Goal: Transaction & Acquisition: Purchase product/service

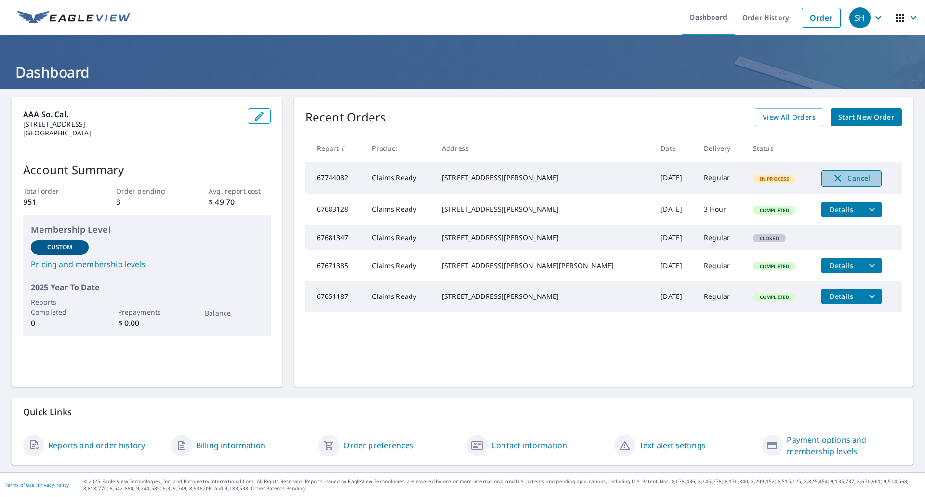
click at [832, 175] on icon "button" at bounding box center [838, 178] width 12 height 12
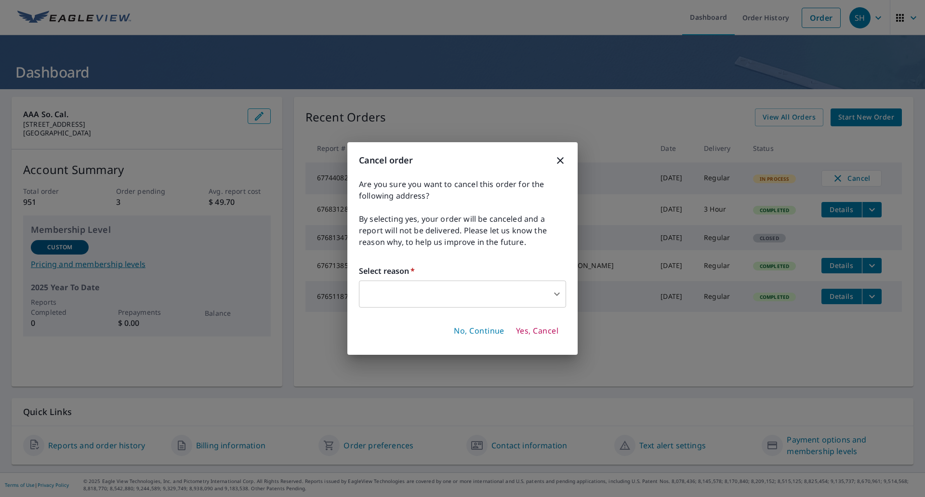
click at [516, 292] on body "SH SH Dashboard Order History Order SH Dashboard AAA So. Cal. [STREET_ADDRESS] …" at bounding box center [462, 248] width 925 height 497
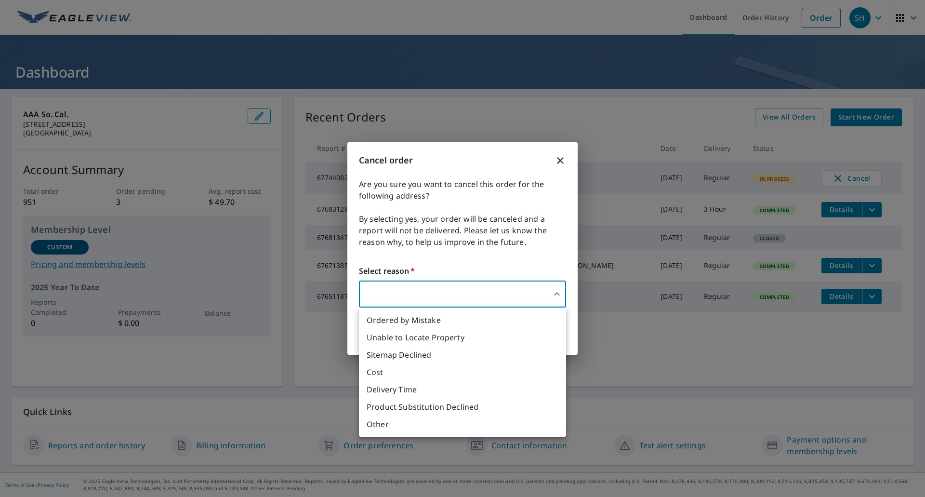
click at [563, 161] on div at bounding box center [462, 248] width 925 height 497
click at [460, 295] on body "SH SH Dashboard Order History Order SH Dashboard AAA So. Cal. [STREET_ADDRESS] …" at bounding box center [462, 248] width 925 height 497
click at [414, 387] on li "Delivery Time" at bounding box center [462, 389] width 207 height 17
type input "34"
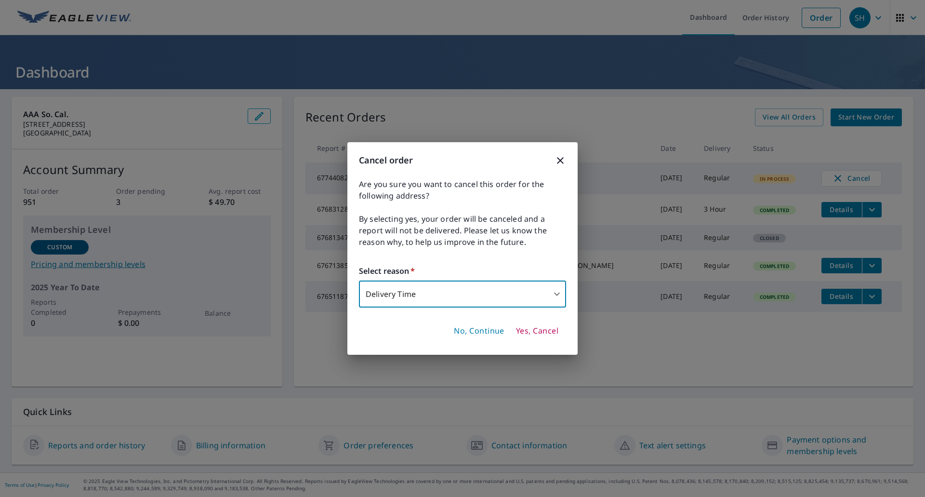
click at [550, 327] on span "Yes, Cancel" at bounding box center [537, 331] width 42 height 11
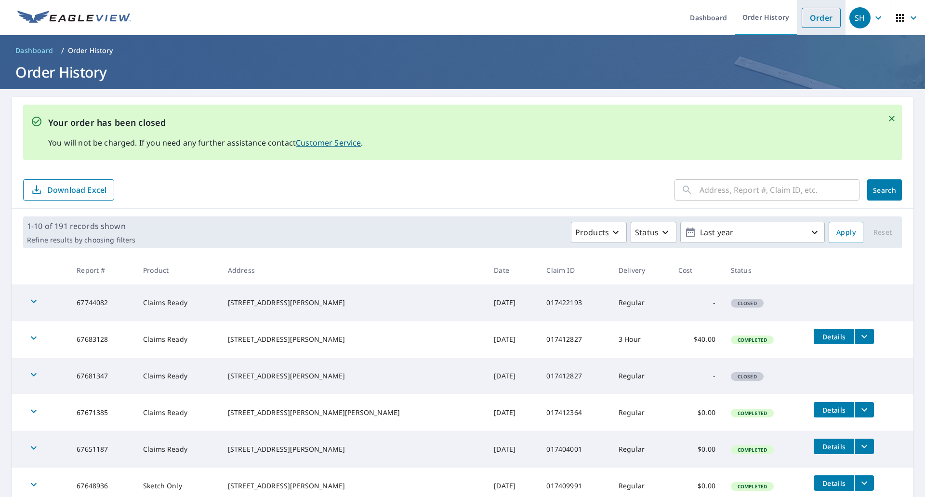
click at [813, 21] on link "Order" at bounding box center [821, 18] width 39 height 20
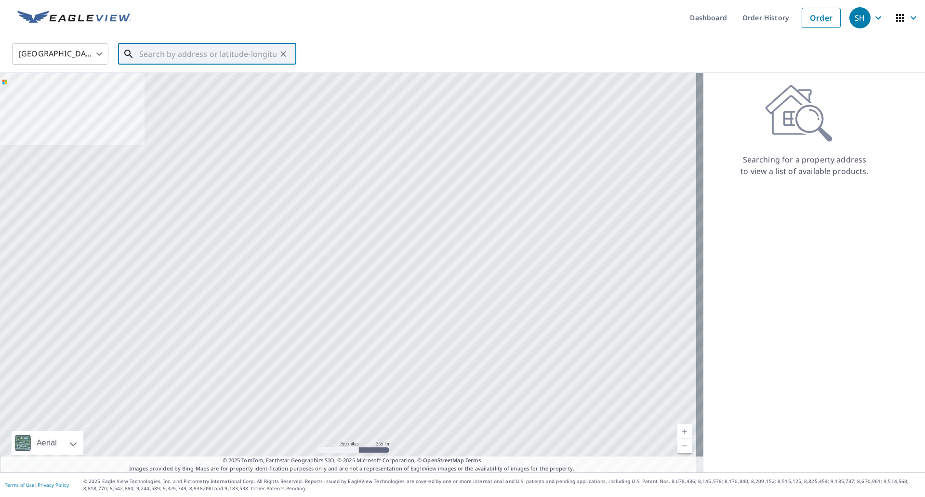
click at [168, 55] on input "text" at bounding box center [207, 53] width 137 height 27
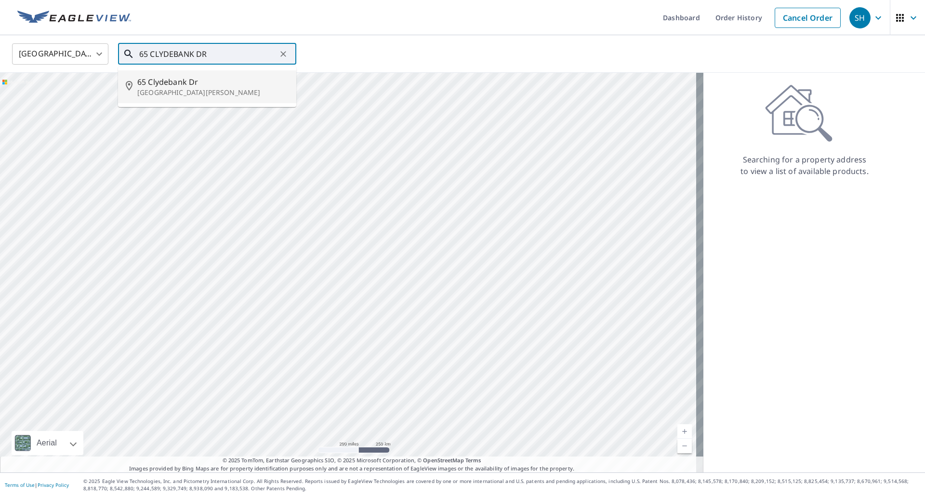
click at [182, 88] on p "[GEOGRAPHIC_DATA][PERSON_NAME]" at bounding box center [212, 93] width 151 height 10
type input "[STREET_ADDRESS][PERSON_NAME]"
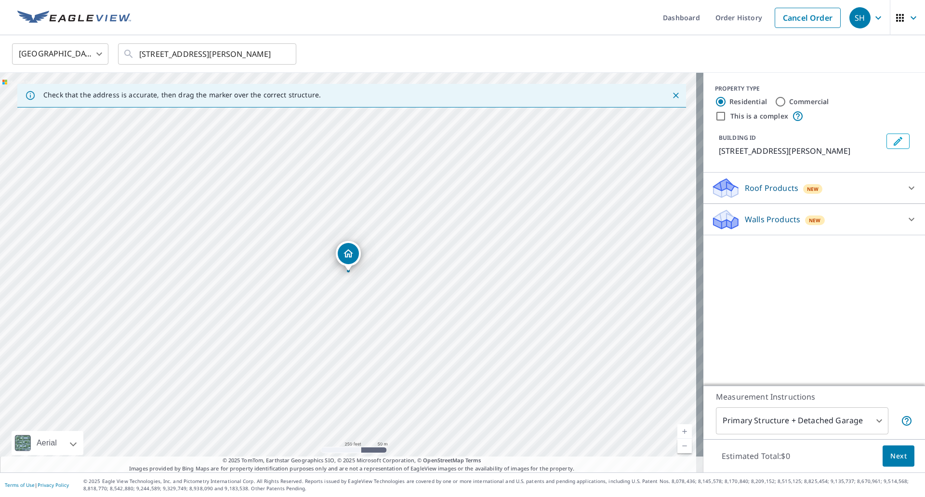
click at [827, 189] on div "Roof Products New" at bounding box center [805, 188] width 189 height 23
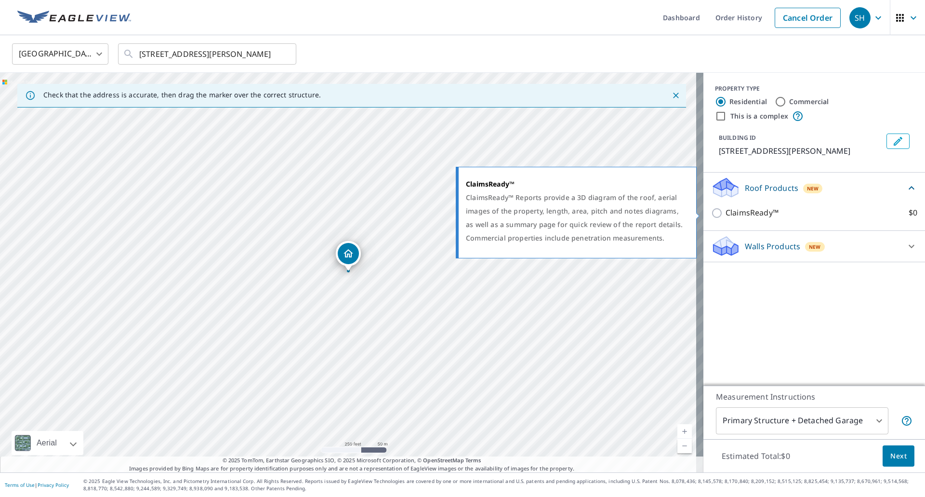
click at [756, 211] on p "ClaimsReady™" at bounding box center [752, 213] width 53 height 12
click at [726, 211] on input "ClaimsReady™ $0" at bounding box center [718, 213] width 14 height 12
checkbox input "true"
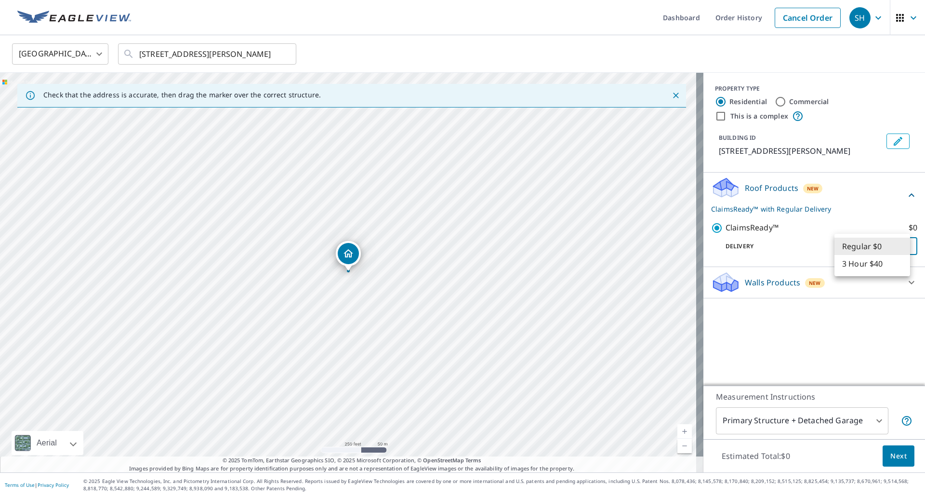
click at [853, 251] on body "SH SH Dashboard Order History Cancel Order SH United States US ​ [STREET_ADDRES…" at bounding box center [462, 248] width 925 height 497
click at [857, 264] on li "3 Hour $40" at bounding box center [873, 263] width 76 height 17
type input "7"
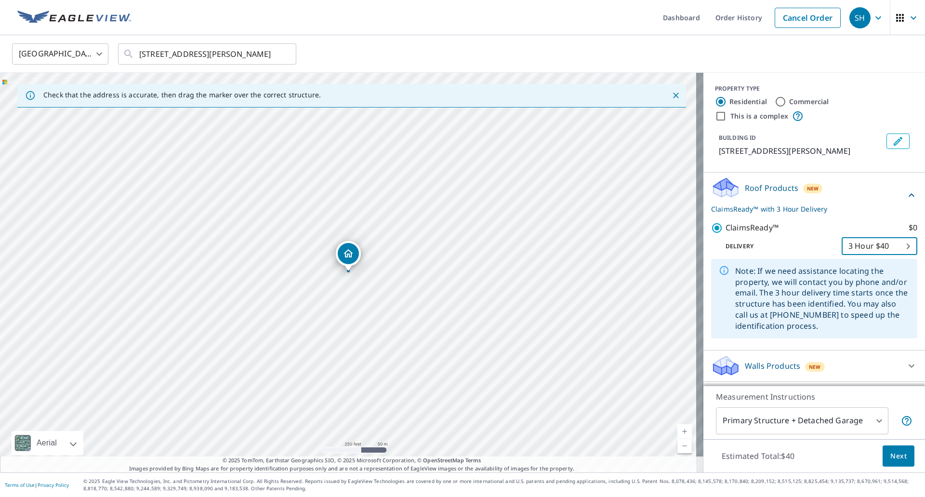
click at [891, 452] on span "Next" at bounding box center [898, 456] width 16 height 12
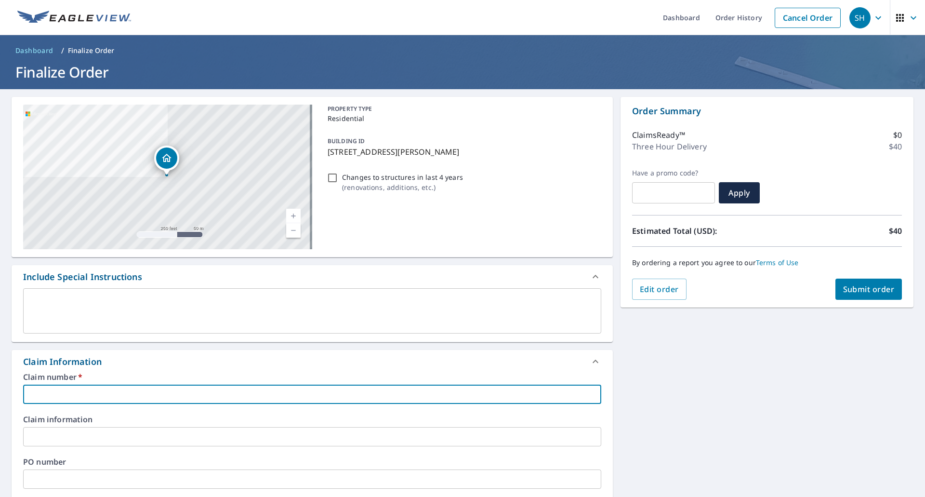
click at [96, 392] on input "text" at bounding box center [312, 394] width 578 height 19
type input "017422193"
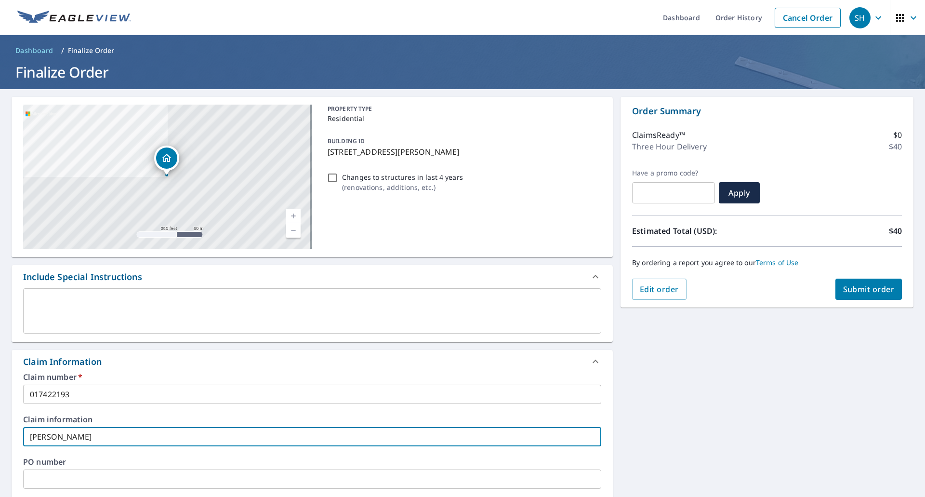
type input "[PERSON_NAME]"
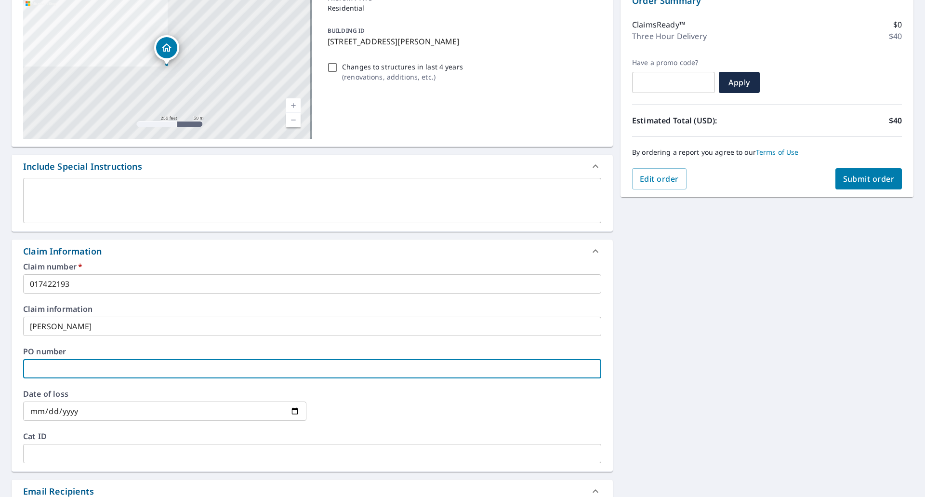
scroll to position [145, 0]
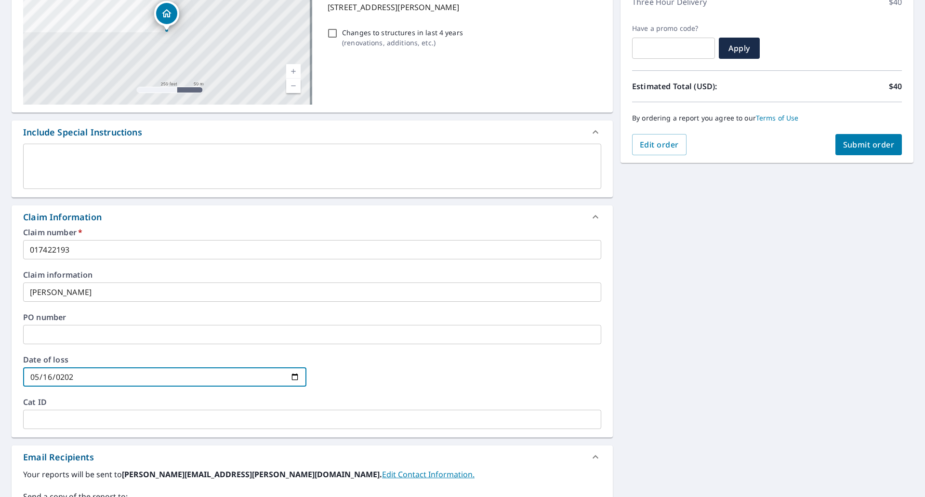
type input "[DATE]"
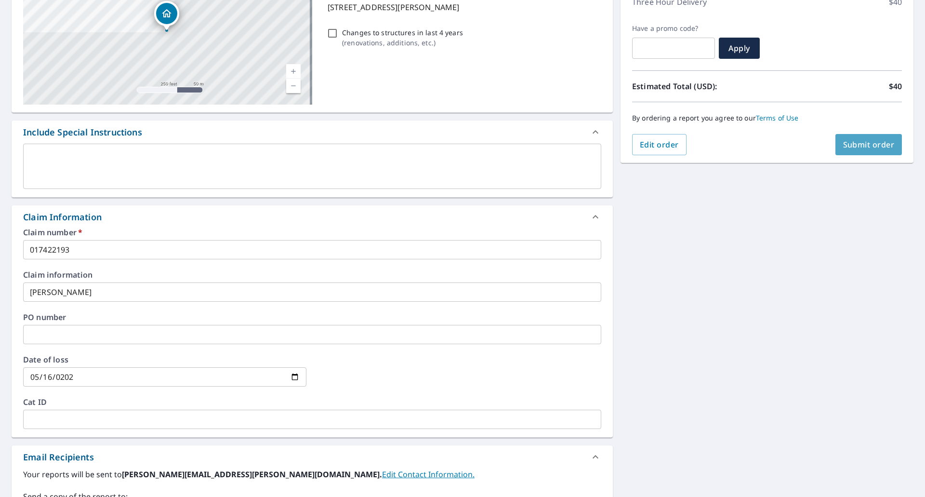
click at [862, 145] on span "Submit order" at bounding box center [869, 144] width 52 height 11
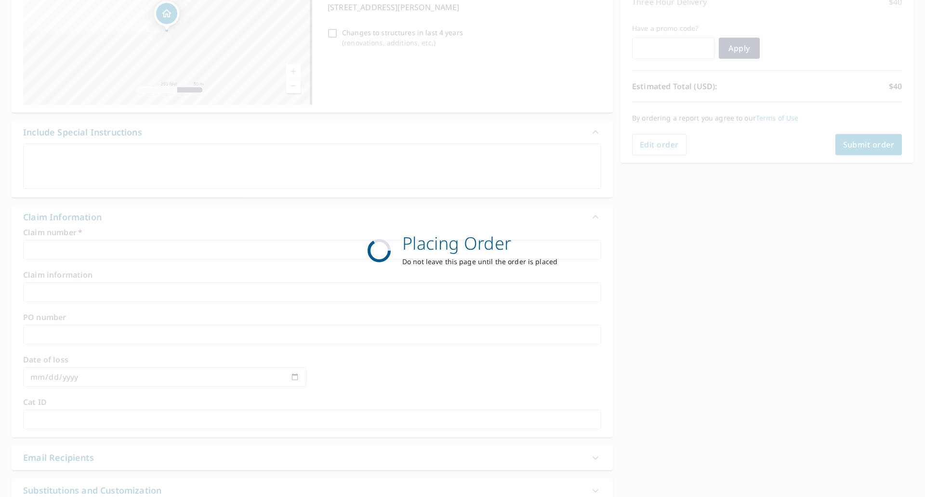
scroll to position [70, 0]
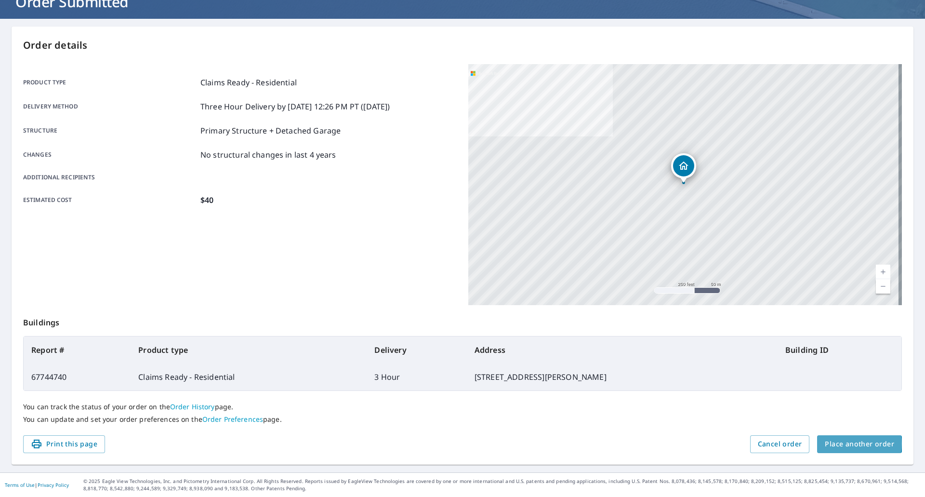
click at [849, 443] on span "Place another order" at bounding box center [859, 444] width 69 height 12
